Goal: Find specific page/section: Find specific page/section

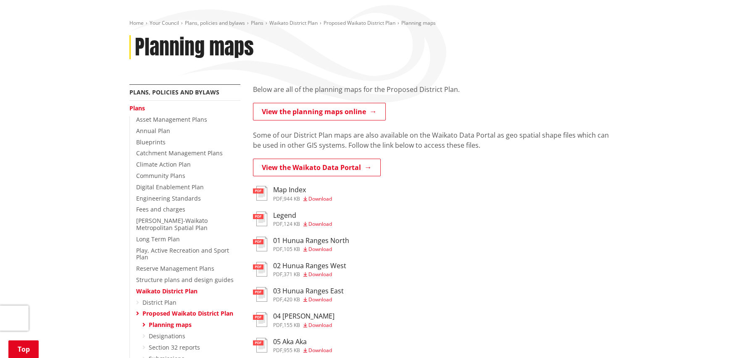
scroll to position [108, 0]
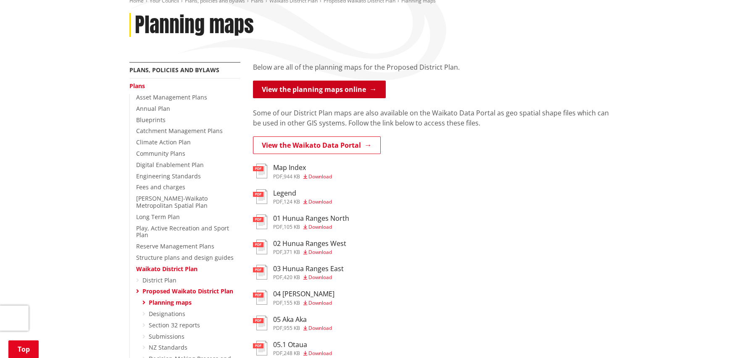
click at [334, 92] on link "View the planning maps online" at bounding box center [319, 90] width 133 height 18
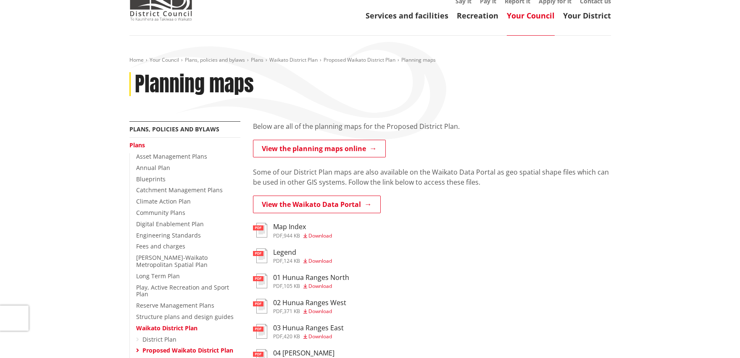
scroll to position [24, 0]
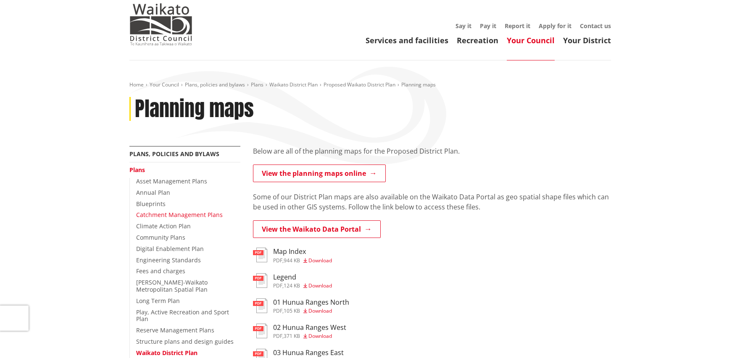
click at [159, 217] on link "Catchment Management Plans" at bounding box center [179, 215] width 87 height 8
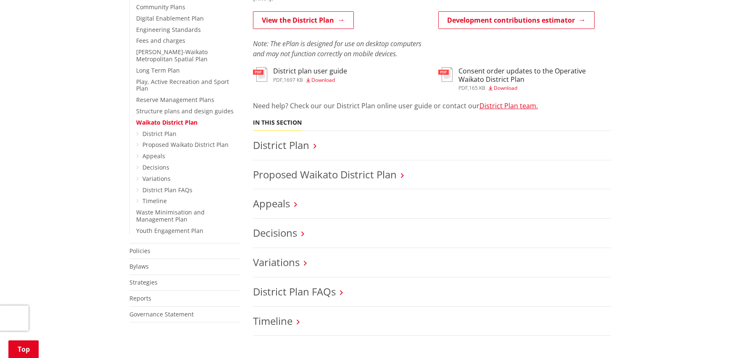
scroll to position [255, 0]
click at [296, 144] on link "District Plan" at bounding box center [281, 145] width 56 height 14
